Goal: Answer question/provide support: Share knowledge or assist other users

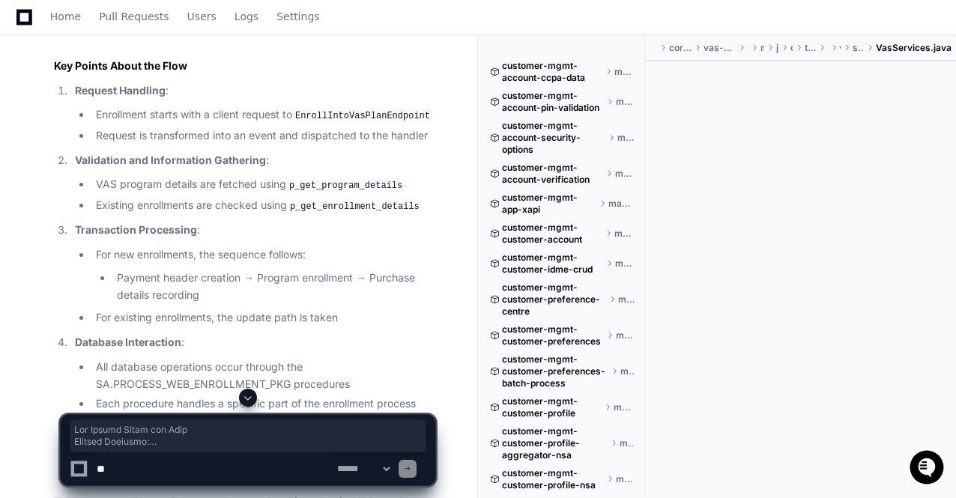
scroll to position [31493, 0]
click at [202, 465] on textarea at bounding box center [214, 468] width 240 height 33
click at [213, 468] on textarea at bounding box center [214, 468] width 240 height 33
click at [302, 470] on textarea at bounding box center [214, 468] width 240 height 33
click at [252, 466] on textarea at bounding box center [214, 468] width 240 height 33
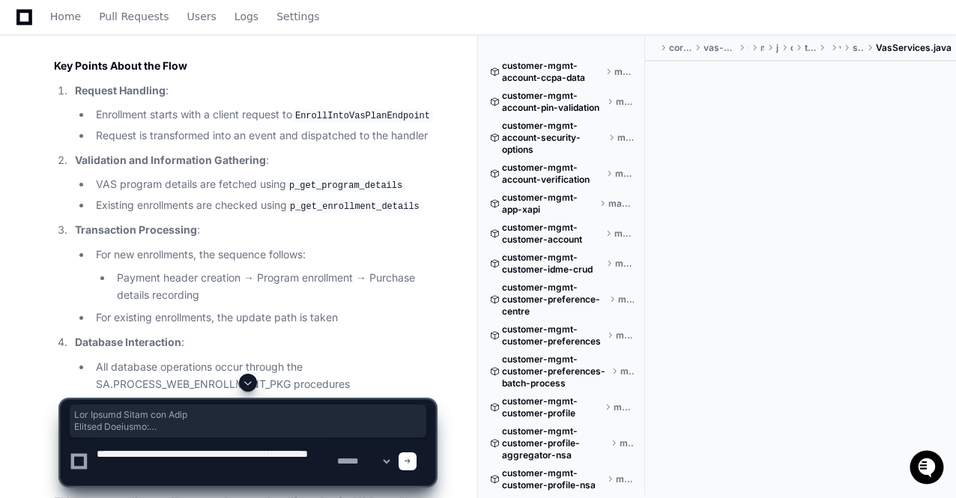
click at [166, 476] on textarea at bounding box center [214, 461] width 240 height 48
click at [207, 455] on textarea at bounding box center [214, 461] width 240 height 48
click at [171, 472] on textarea at bounding box center [214, 461] width 240 height 48
click at [206, 455] on textarea at bounding box center [214, 461] width 240 height 48
click at [195, 464] on textarea at bounding box center [214, 461] width 240 height 48
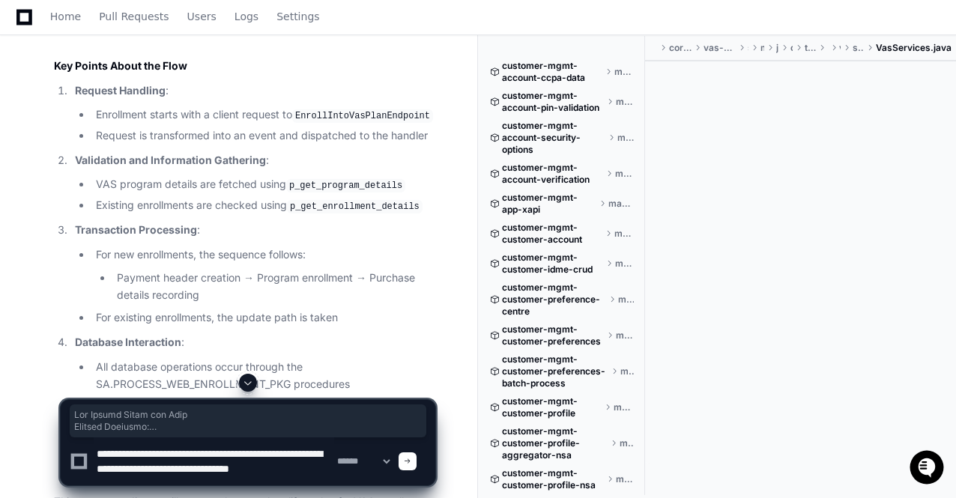
scroll to position [4, 0]
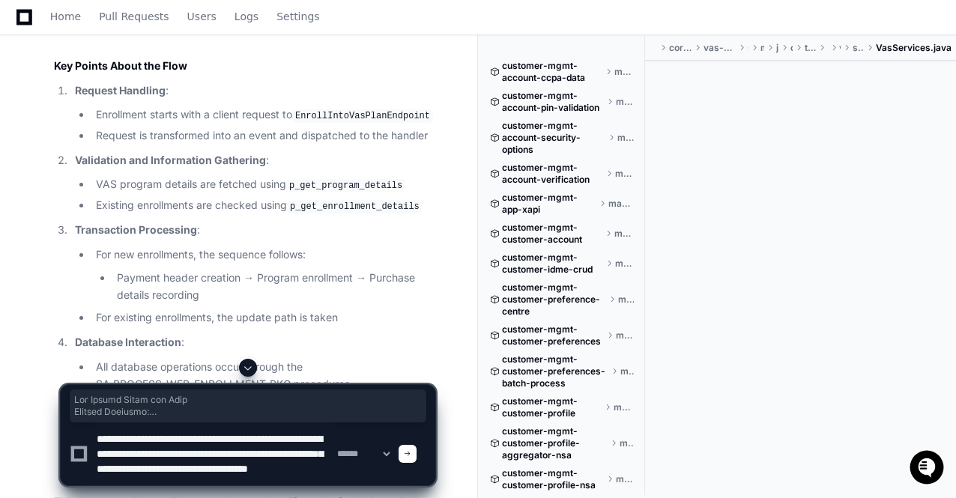
type textarea "**********"
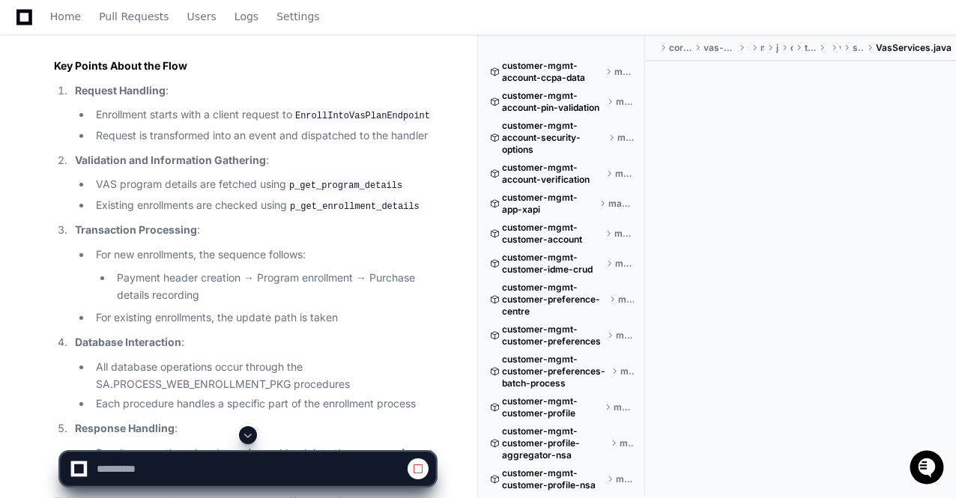
scroll to position [31538, 0]
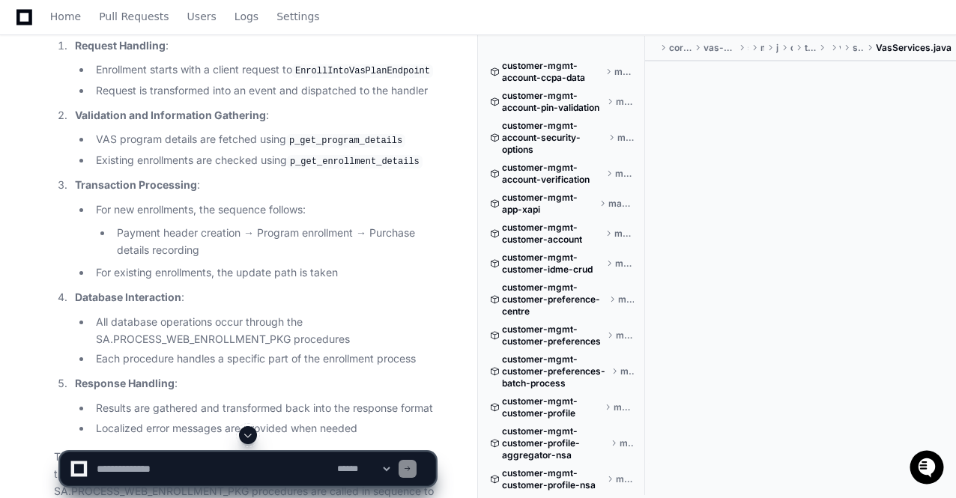
click at [246, 432] on span at bounding box center [248, 435] width 12 height 12
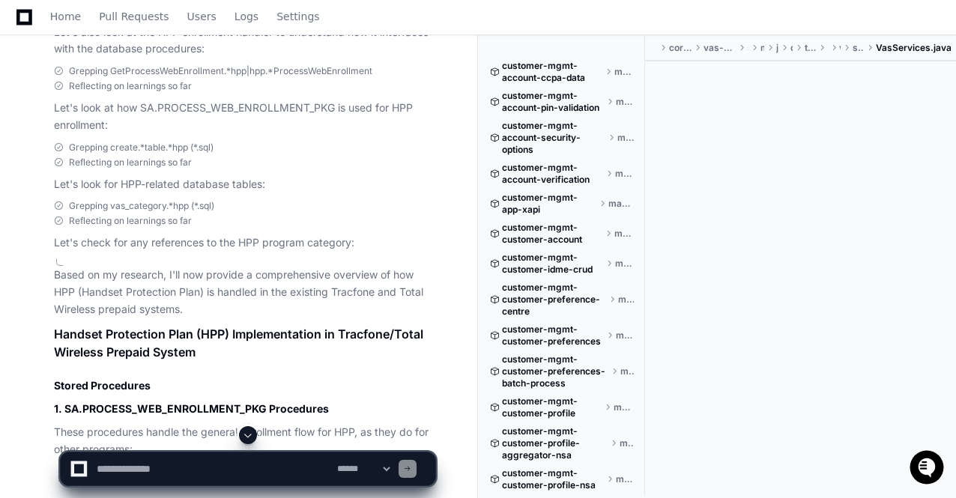
click at [246, 432] on span at bounding box center [248, 435] width 12 height 12
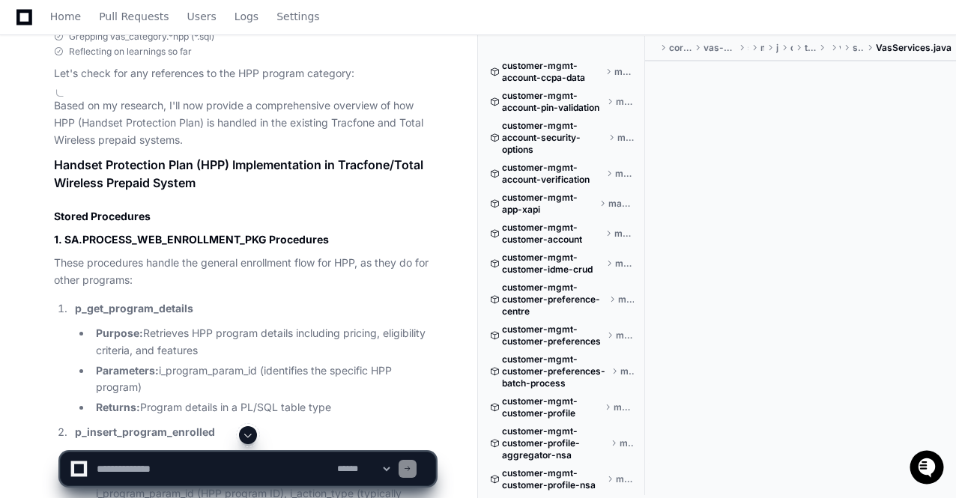
click at [246, 432] on span at bounding box center [248, 435] width 12 height 12
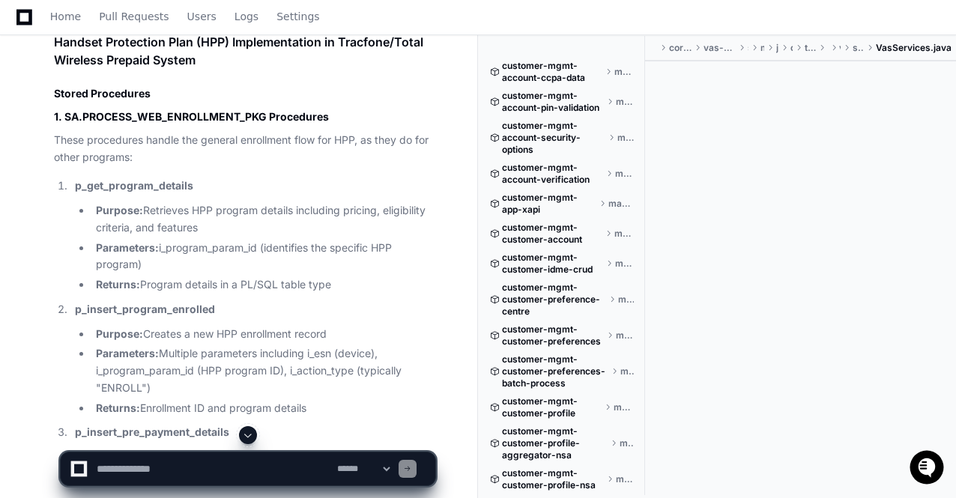
click at [246, 432] on span at bounding box center [248, 435] width 12 height 12
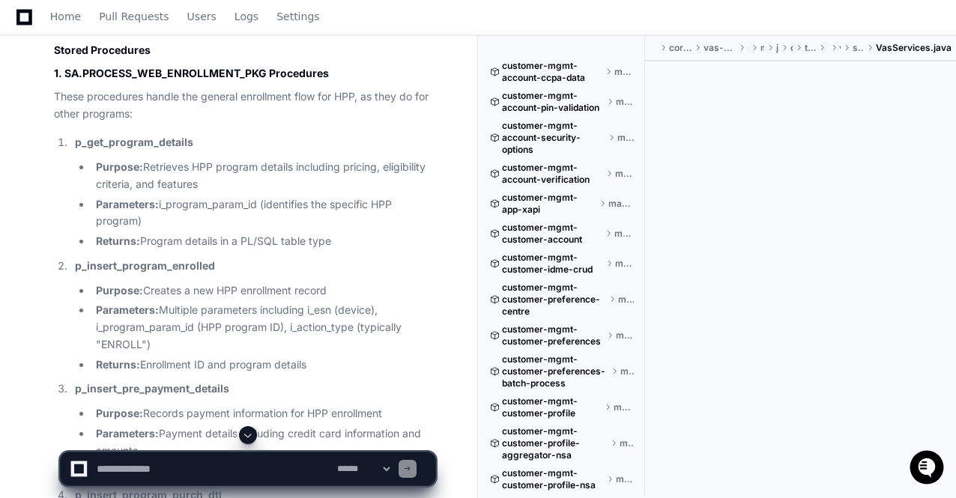
click at [246, 432] on span at bounding box center [248, 435] width 12 height 12
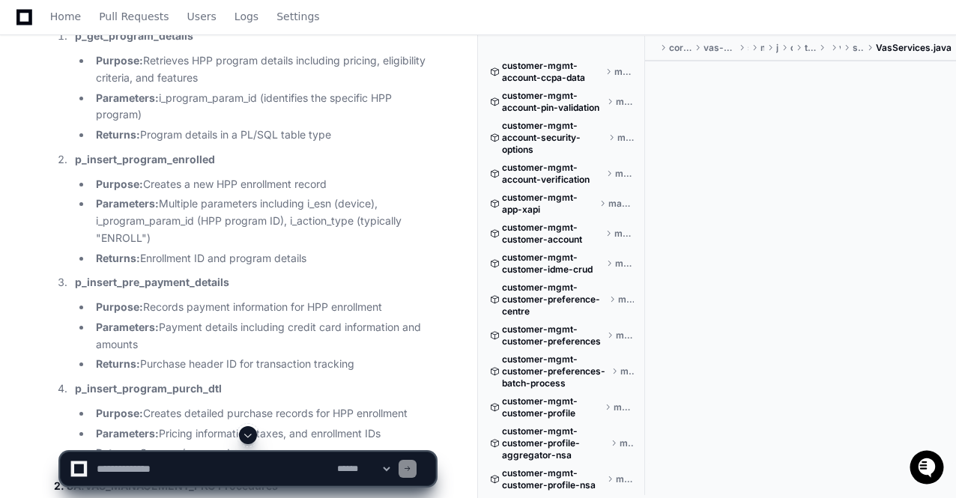
click at [245, 434] on span at bounding box center [248, 435] width 12 height 12
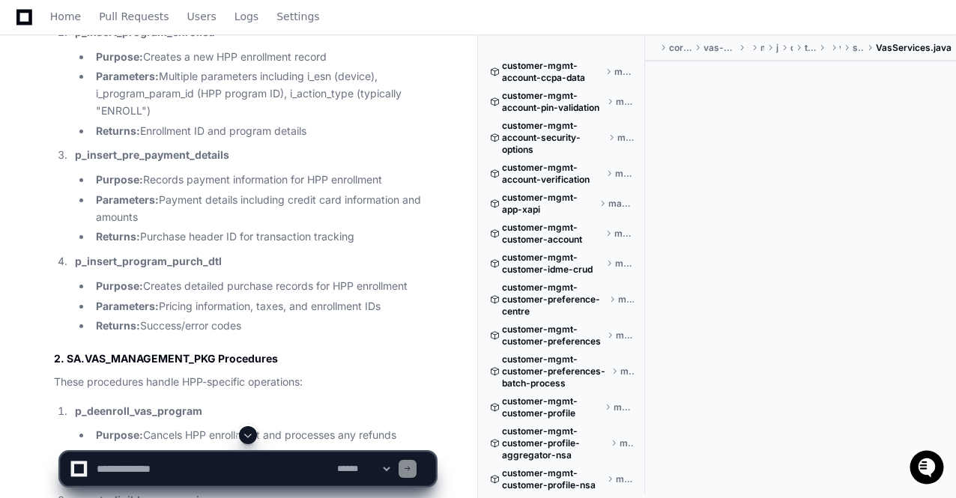
click at [245, 434] on span at bounding box center [248, 435] width 12 height 12
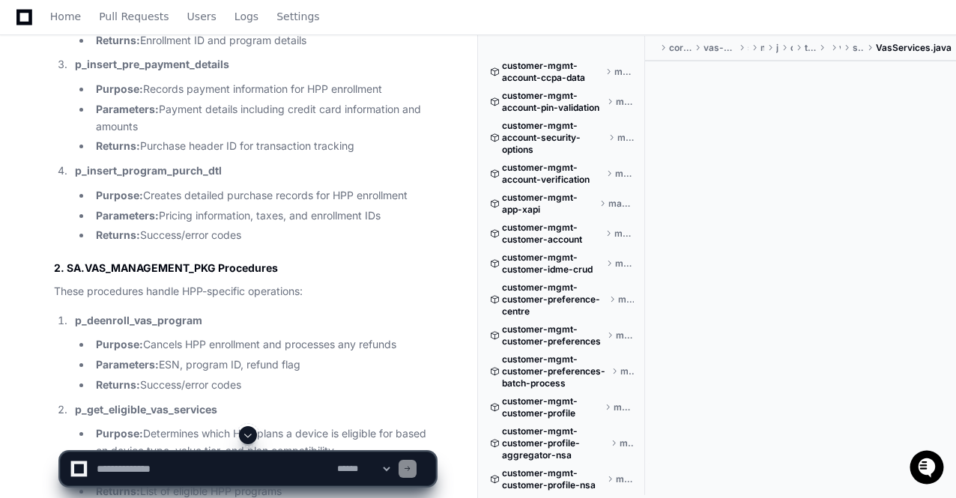
click at [245, 434] on span at bounding box center [248, 435] width 12 height 12
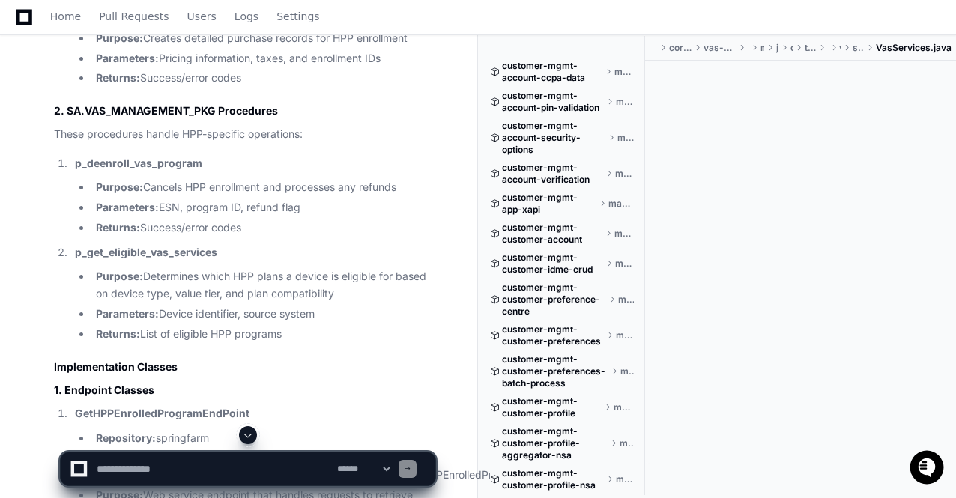
click at [245, 434] on span at bounding box center [248, 435] width 12 height 12
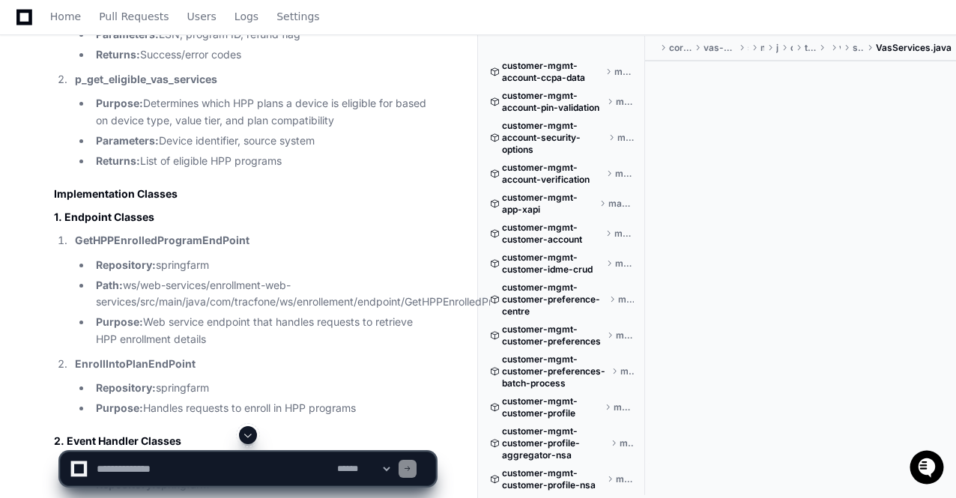
click at [245, 434] on span at bounding box center [248, 435] width 12 height 12
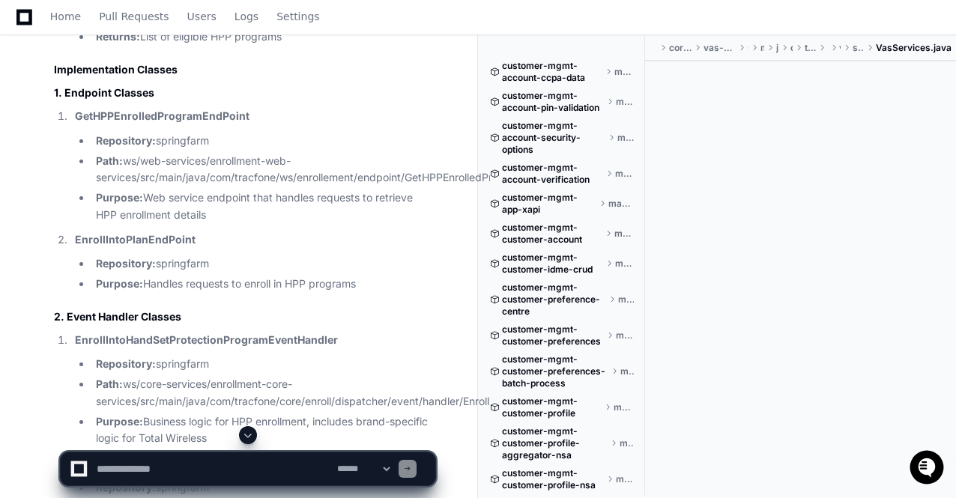
click at [245, 434] on span at bounding box center [248, 435] width 12 height 12
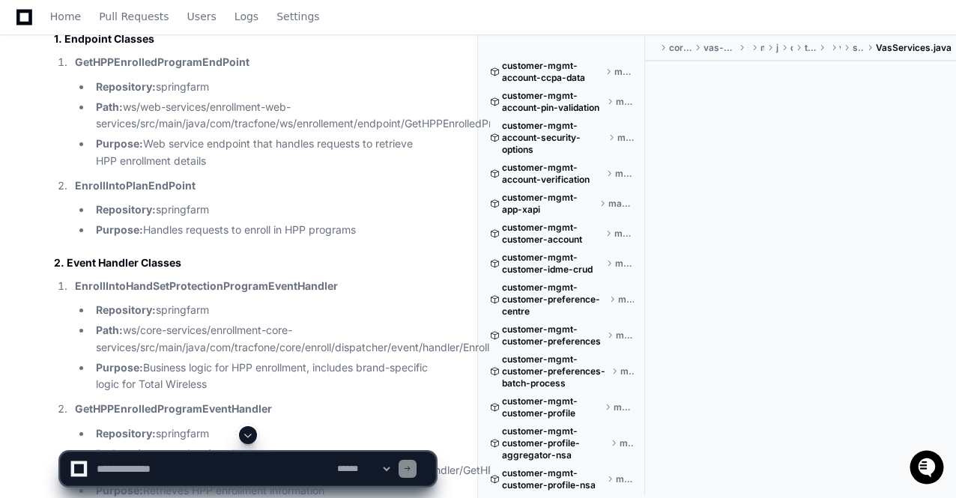
click at [245, 434] on span at bounding box center [248, 435] width 12 height 12
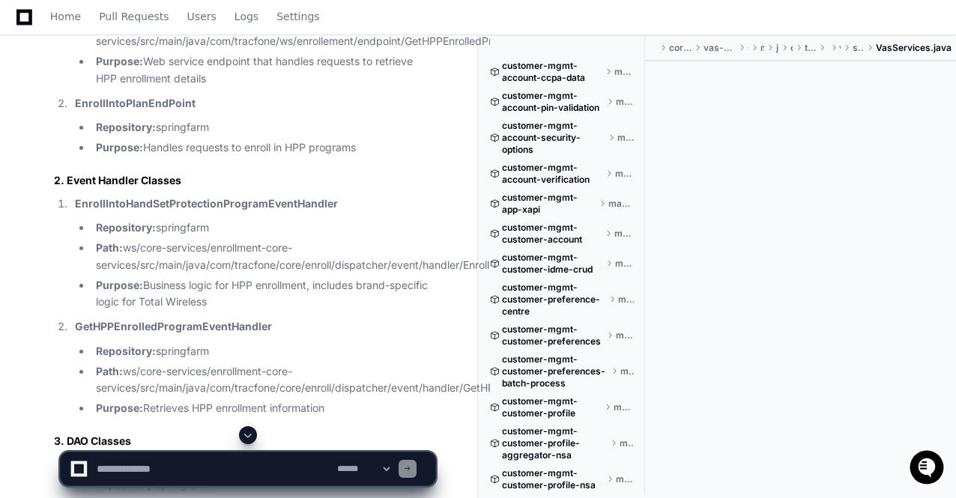
click at [245, 434] on span at bounding box center [248, 435] width 12 height 12
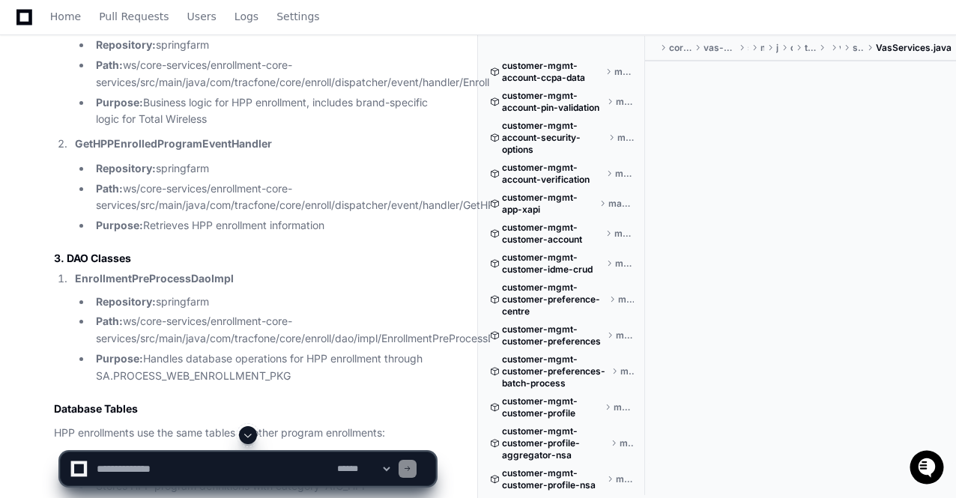
click at [245, 434] on span at bounding box center [248, 435] width 12 height 12
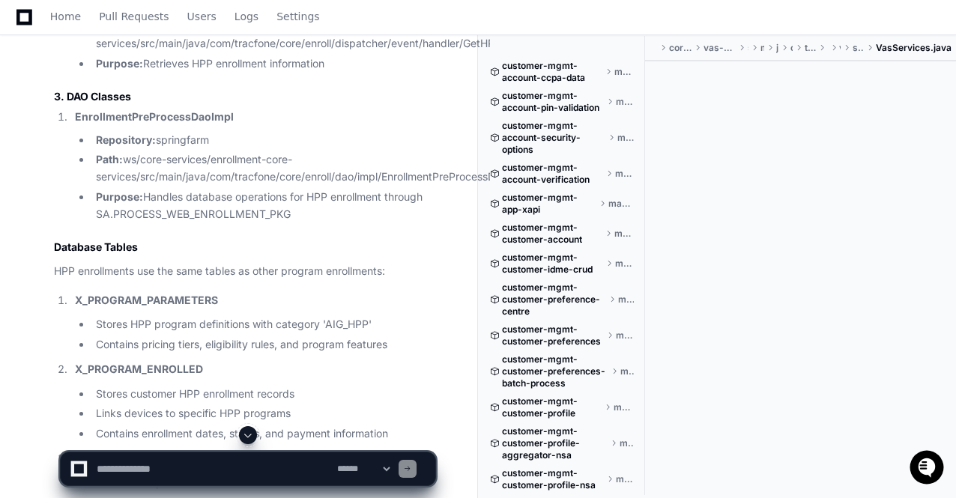
click at [245, 434] on span at bounding box center [248, 435] width 12 height 12
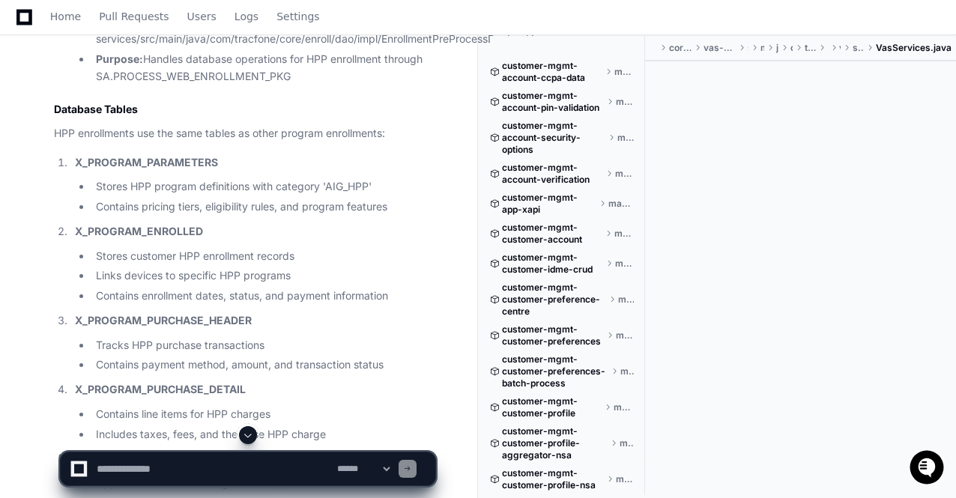
click at [245, 434] on span at bounding box center [248, 435] width 12 height 12
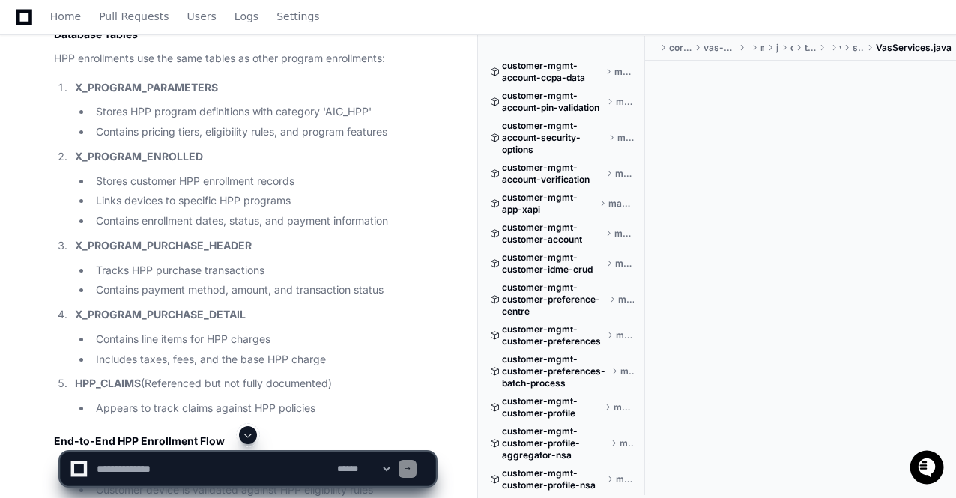
click at [245, 434] on span at bounding box center [248, 435] width 12 height 12
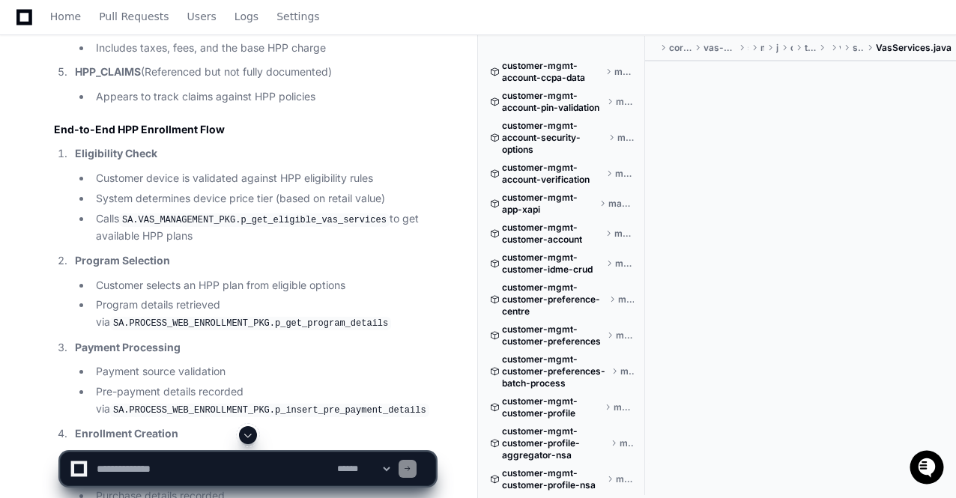
click at [253, 432] on span at bounding box center [248, 435] width 12 height 12
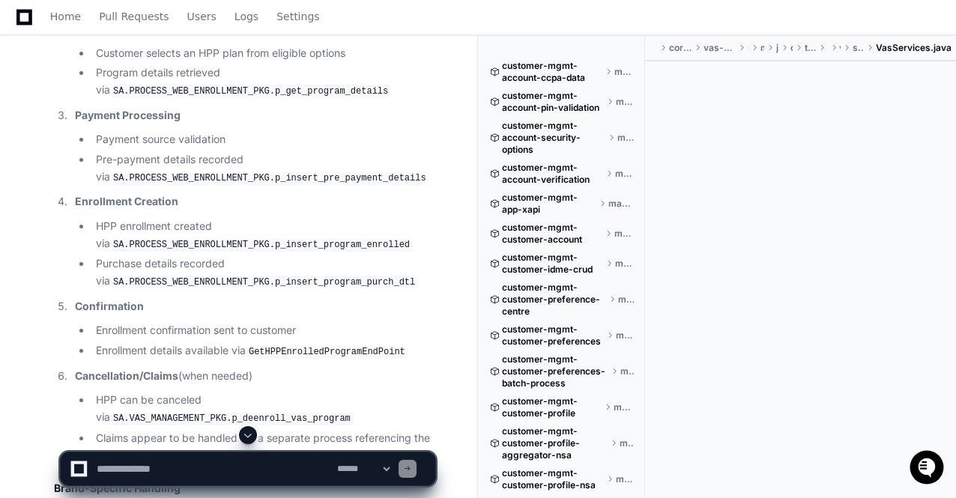
click at [249, 432] on span at bounding box center [248, 435] width 12 height 12
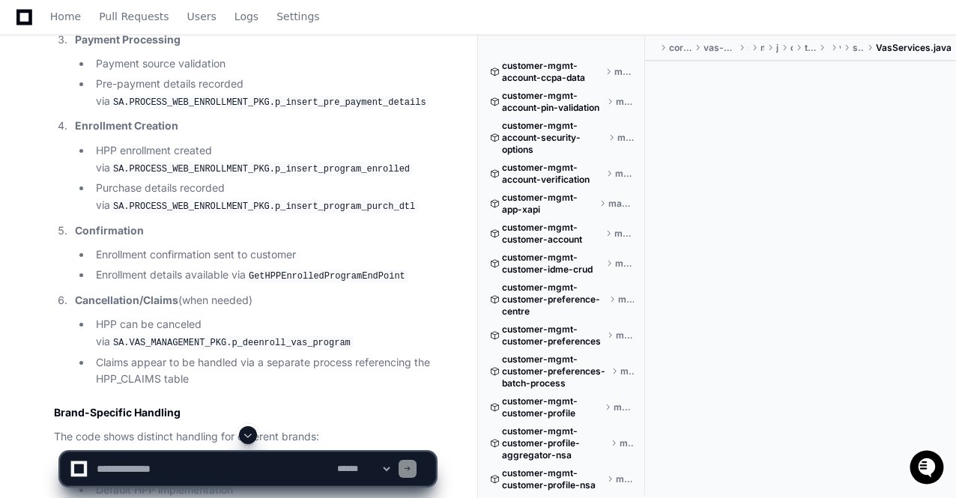
click at [249, 432] on span at bounding box center [248, 435] width 12 height 12
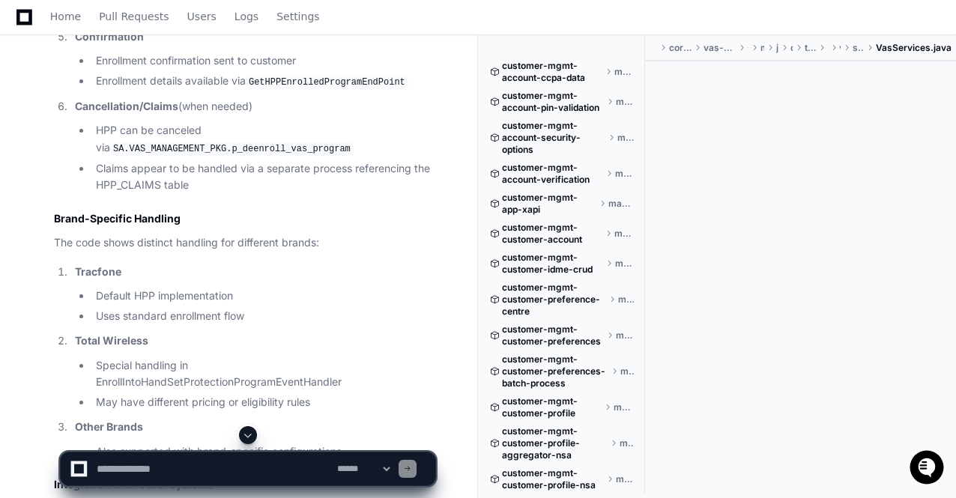
click at [249, 432] on span at bounding box center [248, 435] width 12 height 12
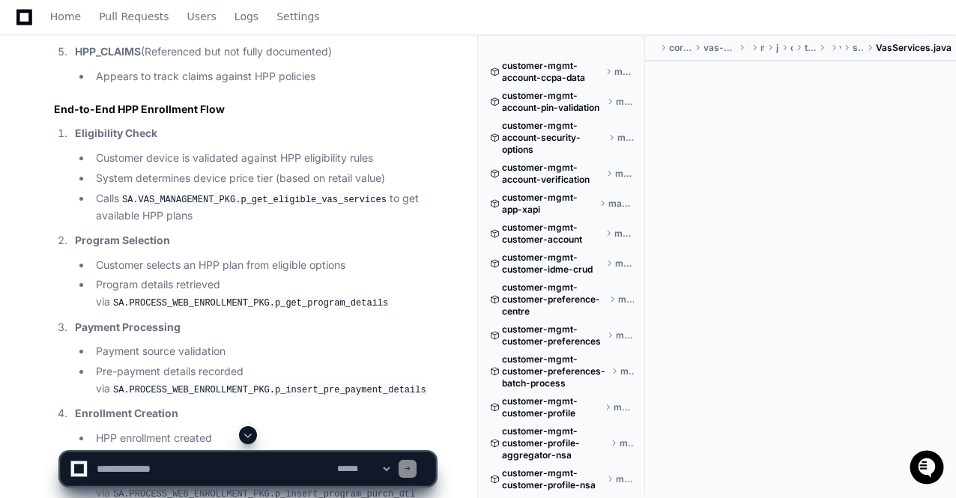
scroll to position [35222, 0]
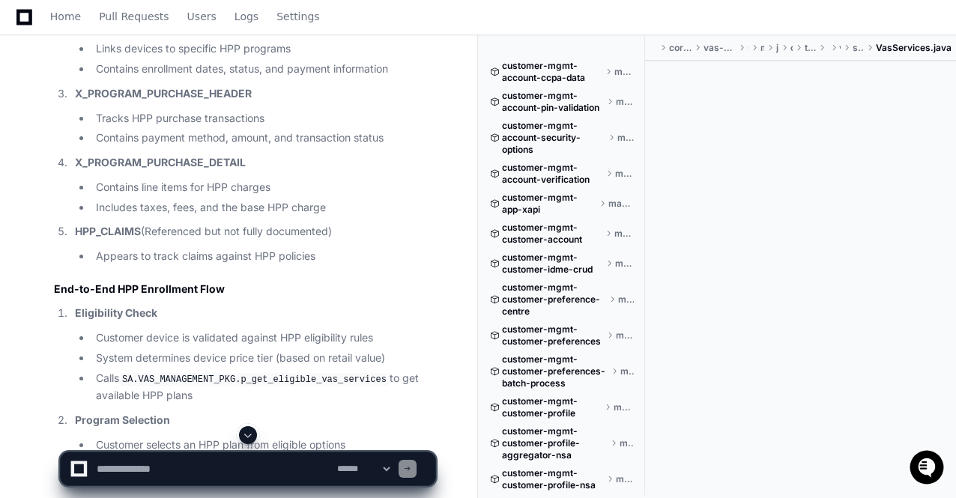
click at [362, 282] on h2 "End-to-End HPP Enrollment Flow" at bounding box center [244, 289] width 381 height 15
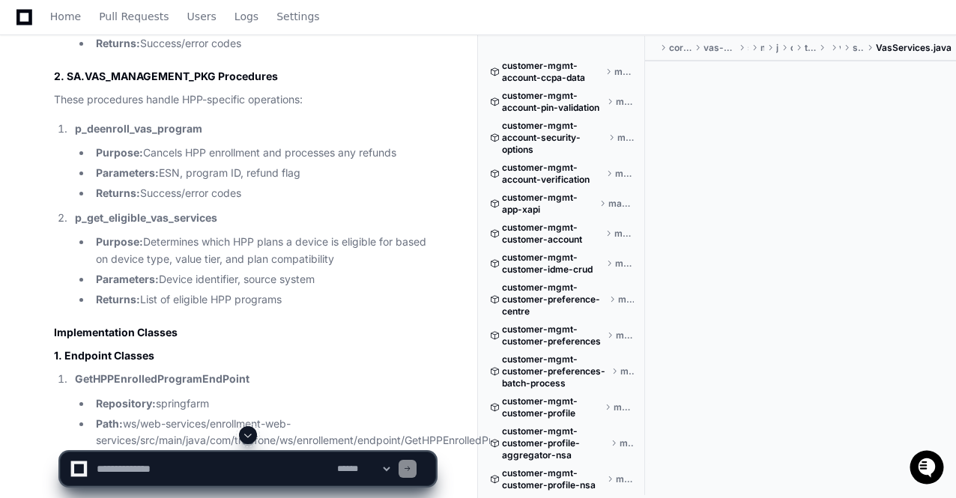
scroll to position [33904, 0]
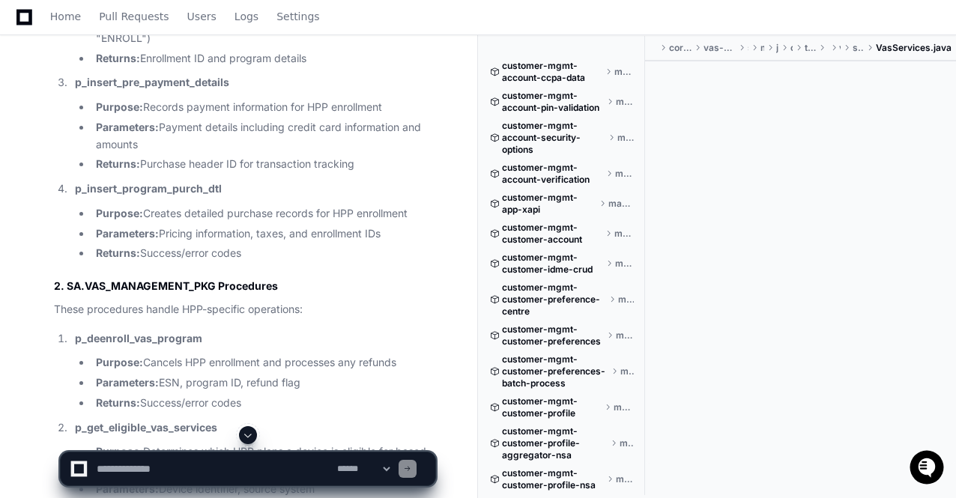
click at [250, 437] on span at bounding box center [248, 435] width 12 height 12
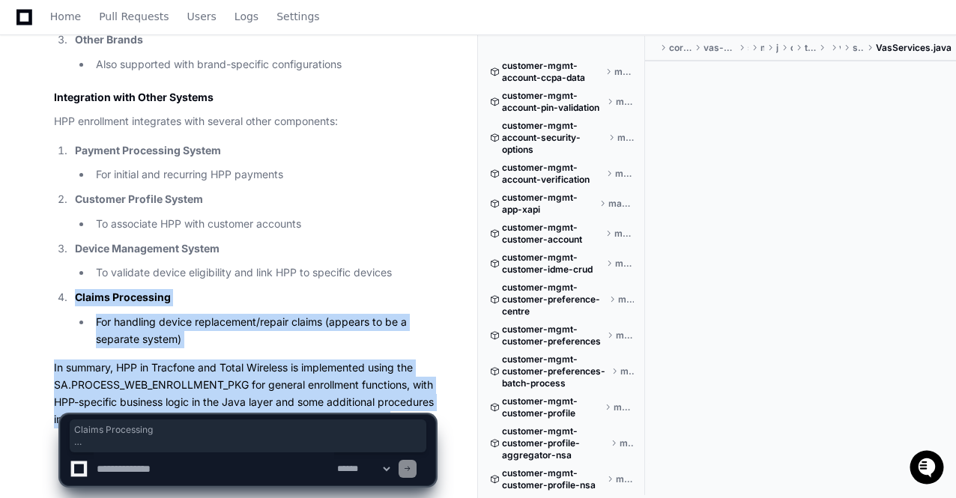
drag, startPoint x: 111, startPoint y: 369, endPoint x: 55, endPoint y: 219, distance: 160.4
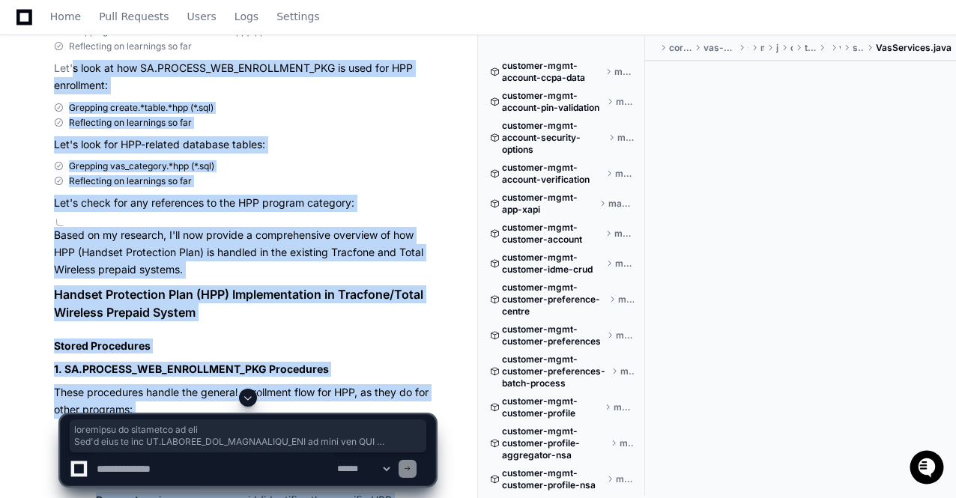
scroll to position [33281, 0]
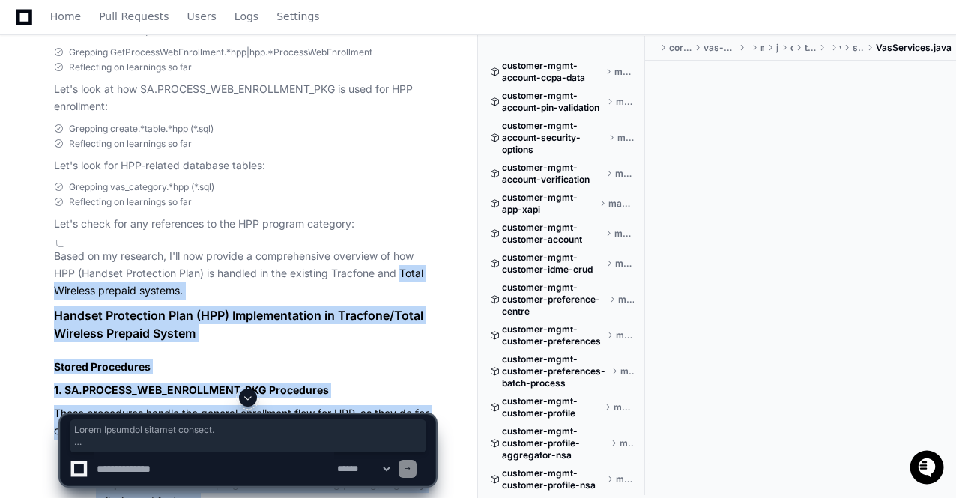
copy article "Total Wireless prepaid systems. Handset Protection Plan (HPP) Implementation in…"
